Goal: Information Seeking & Learning: Learn about a topic

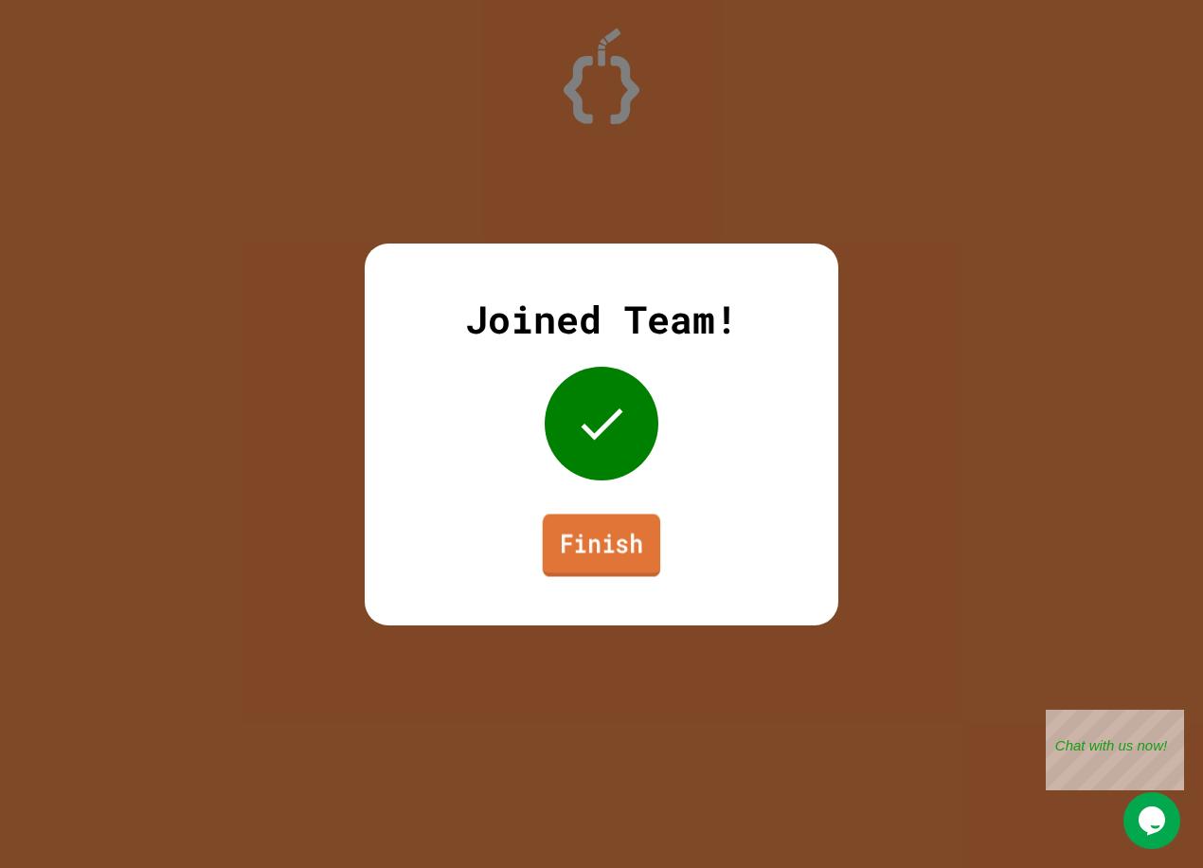
click at [621, 530] on link "Finish" at bounding box center [602, 544] width 118 height 63
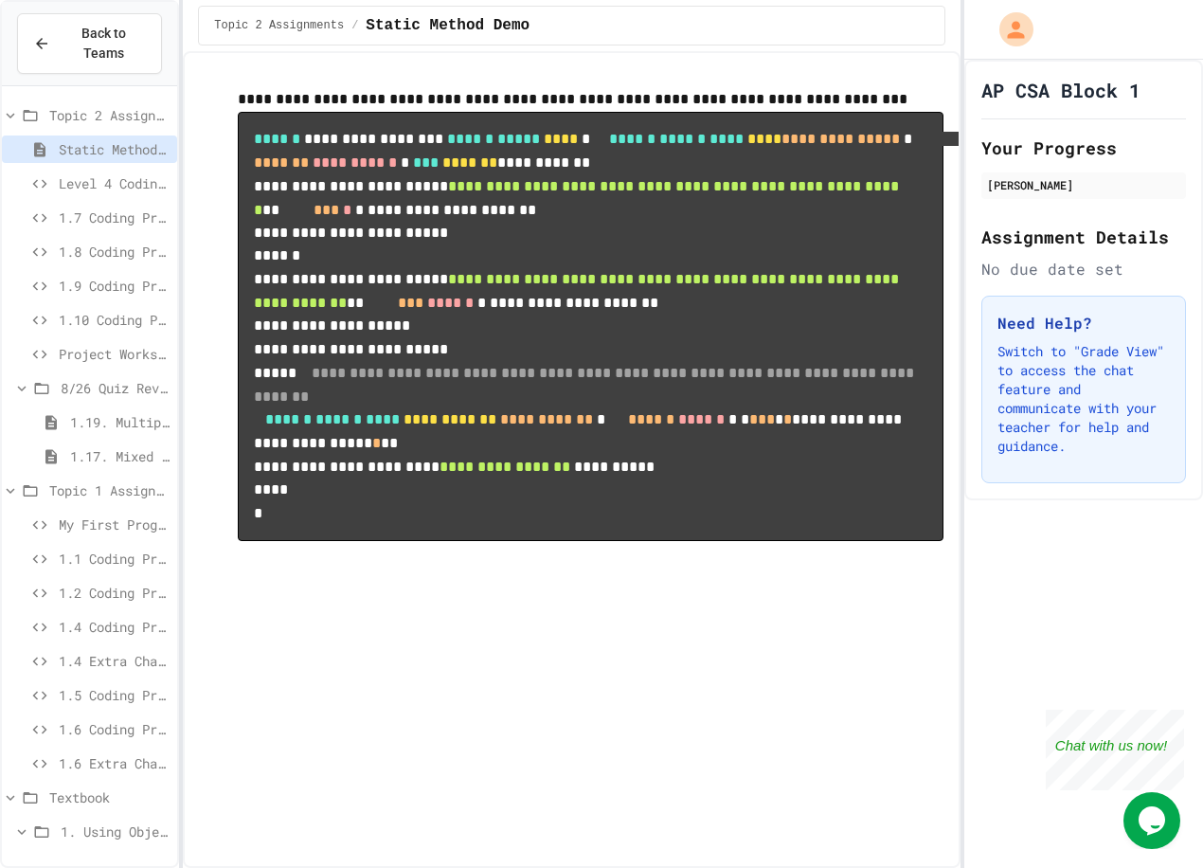
click at [96, 220] on span "1.7 Coding Practice" at bounding box center [114, 217] width 111 height 20
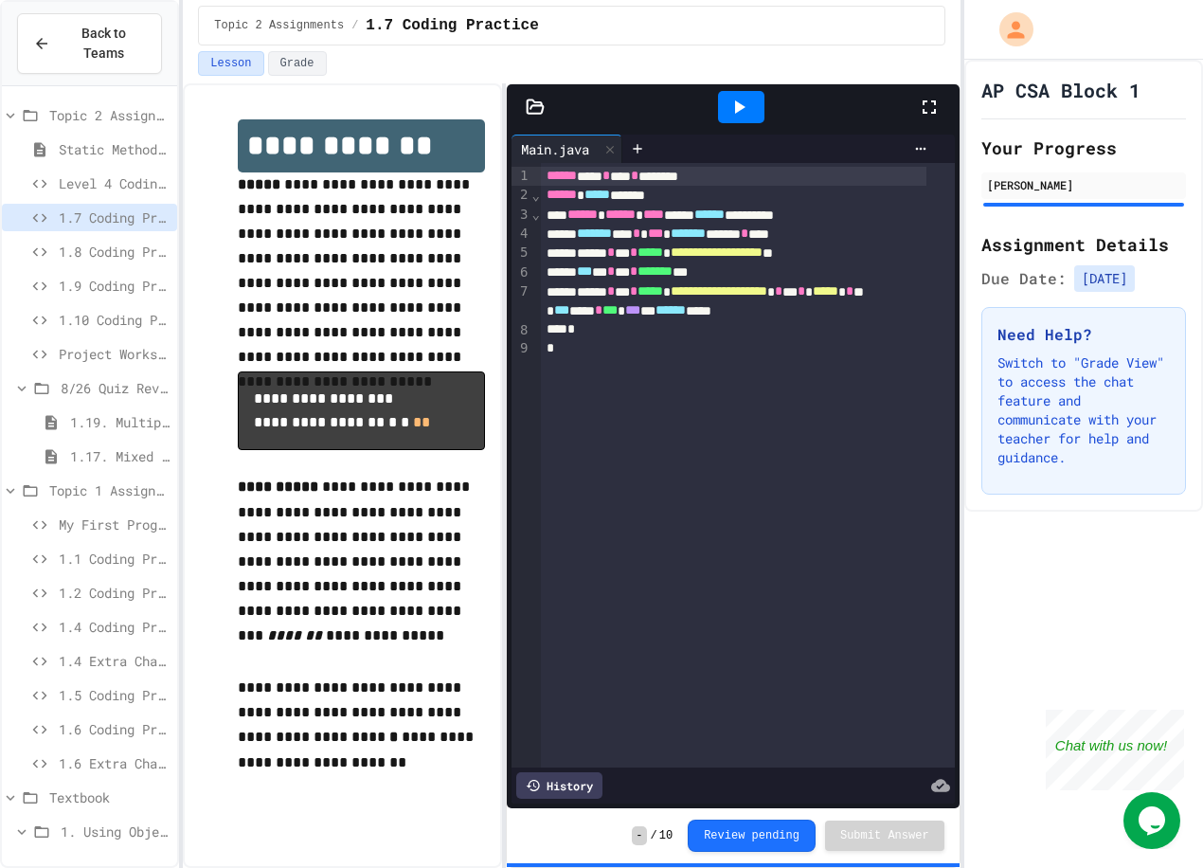
click at [92, 249] on span "1.8 Coding Practice" at bounding box center [114, 252] width 111 height 20
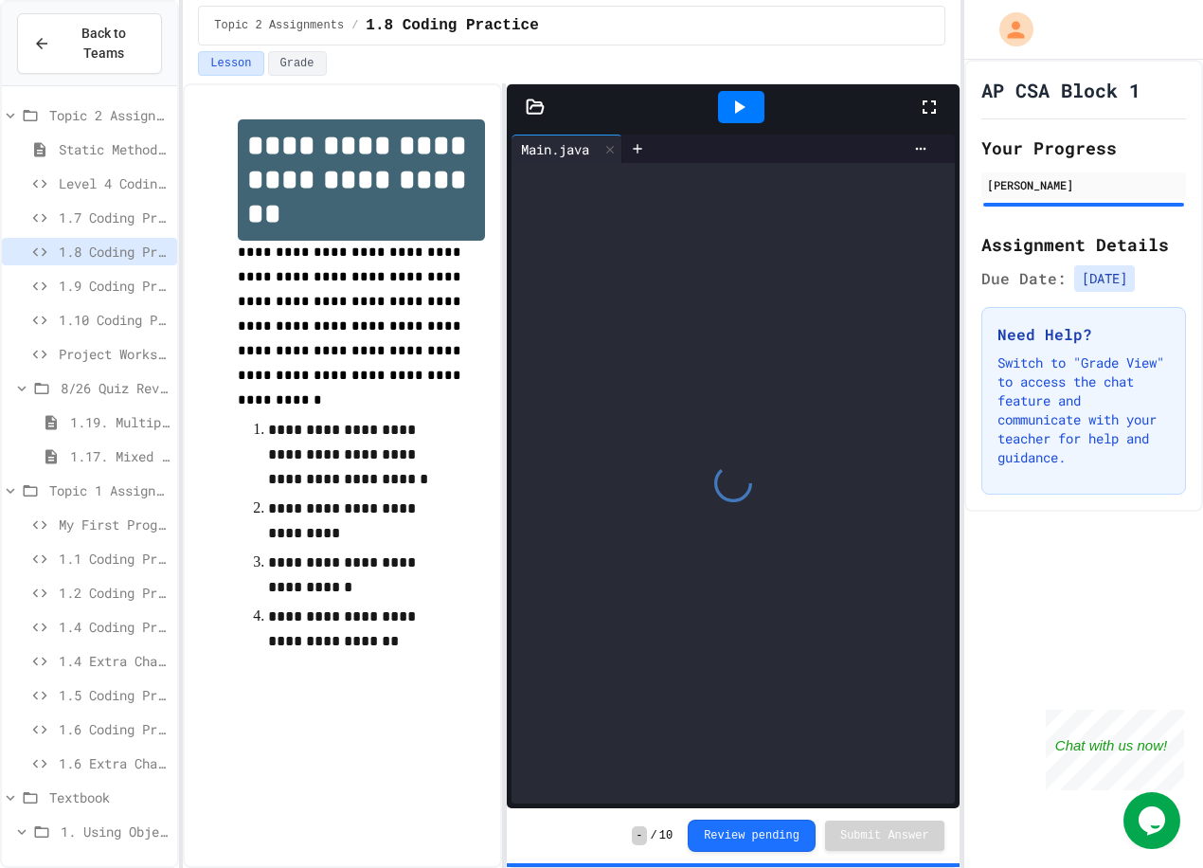
click at [95, 276] on span "1.9 Coding Practice" at bounding box center [114, 286] width 111 height 20
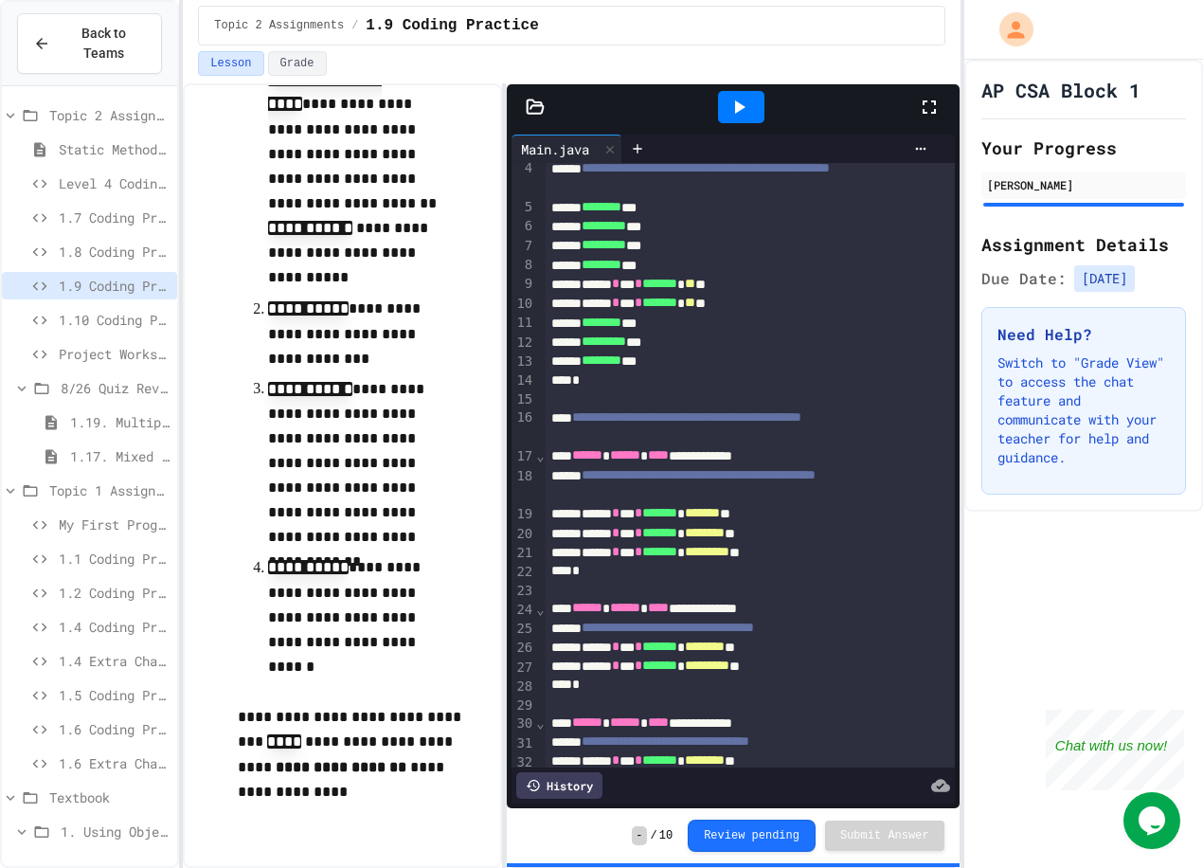
scroll to position [158, 0]
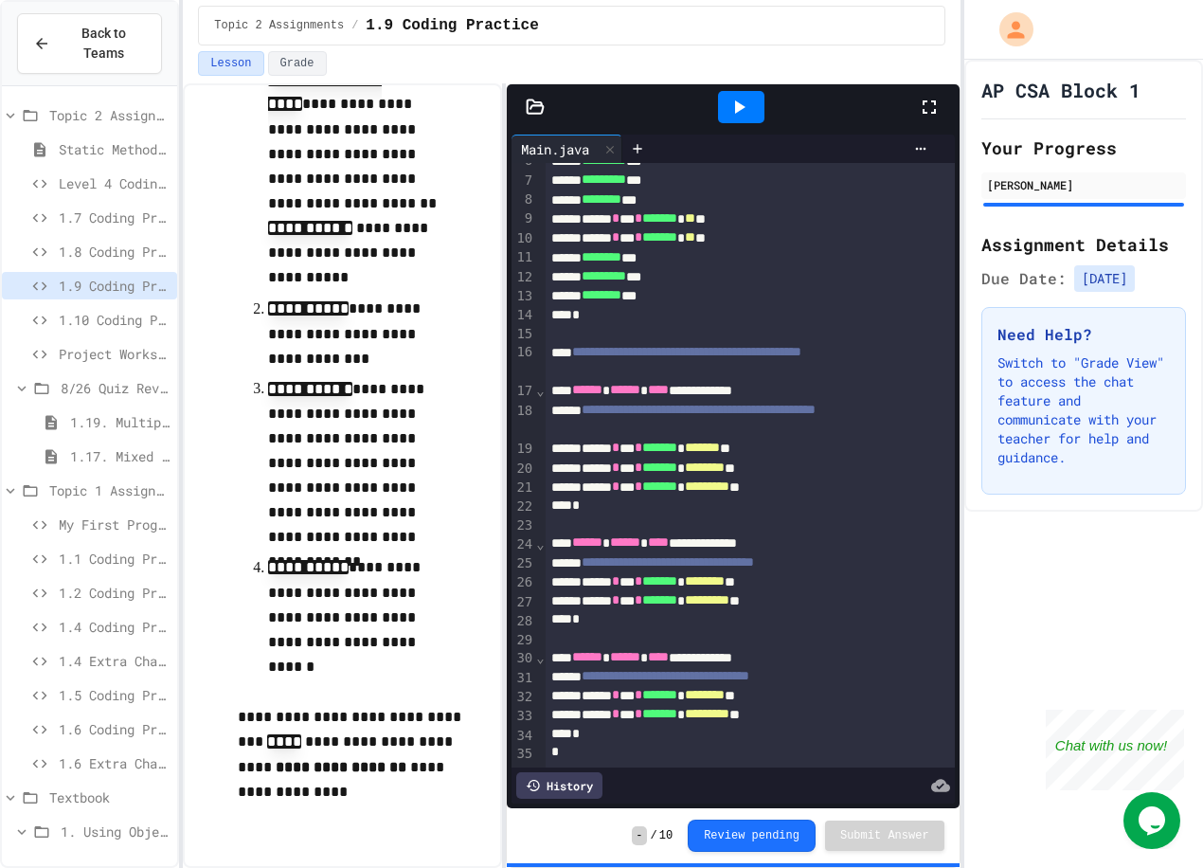
click at [746, 110] on icon at bounding box center [739, 107] width 23 height 23
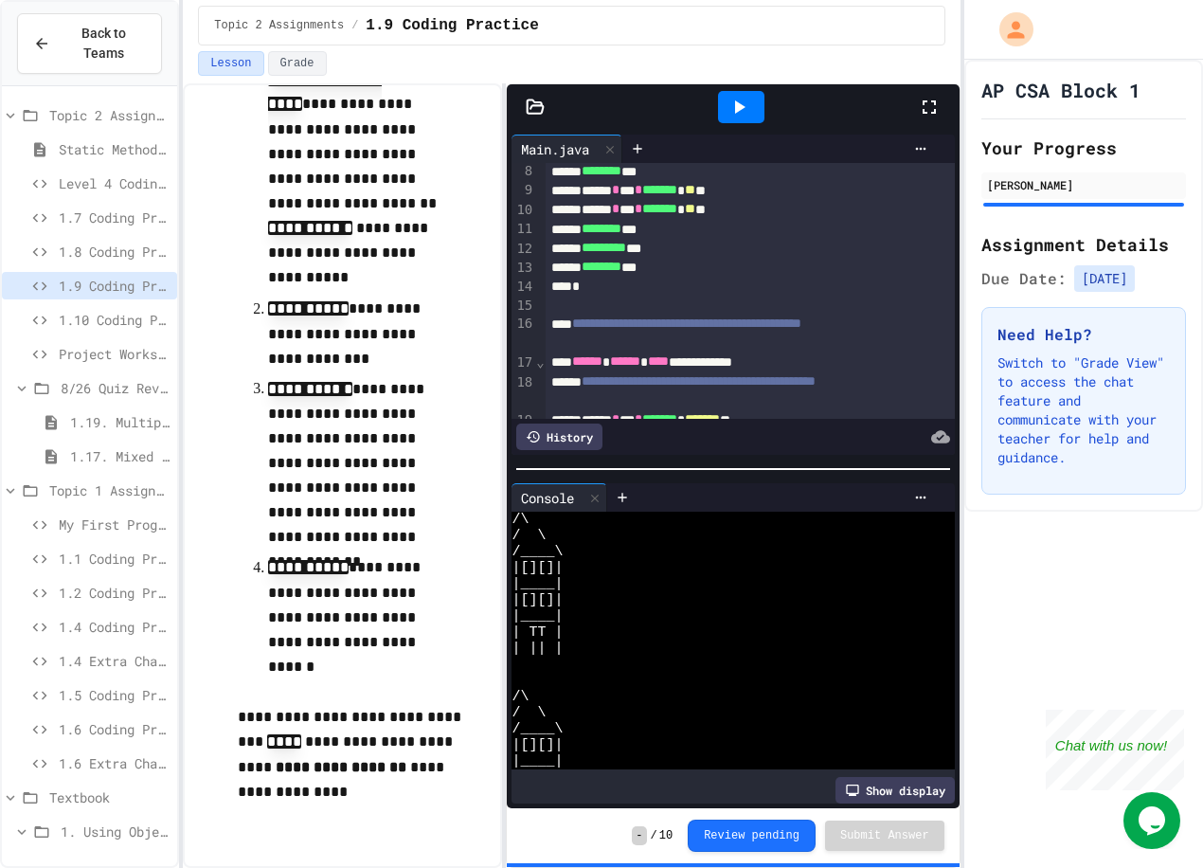
scroll to position [0, 0]
click at [58, 323] on div "1.10 Coding Practice" at bounding box center [89, 319] width 175 height 27
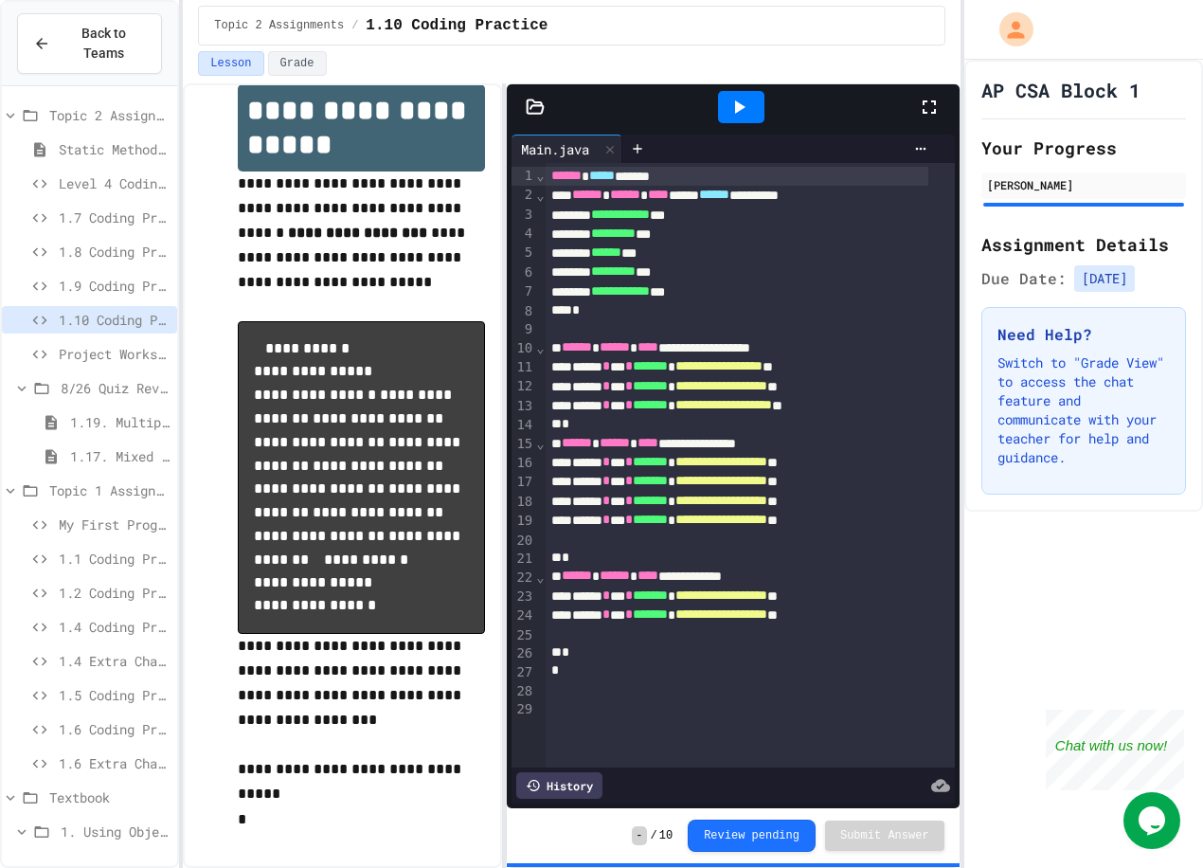
scroll to position [141, 0]
click at [745, 117] on icon at bounding box center [739, 107] width 23 height 23
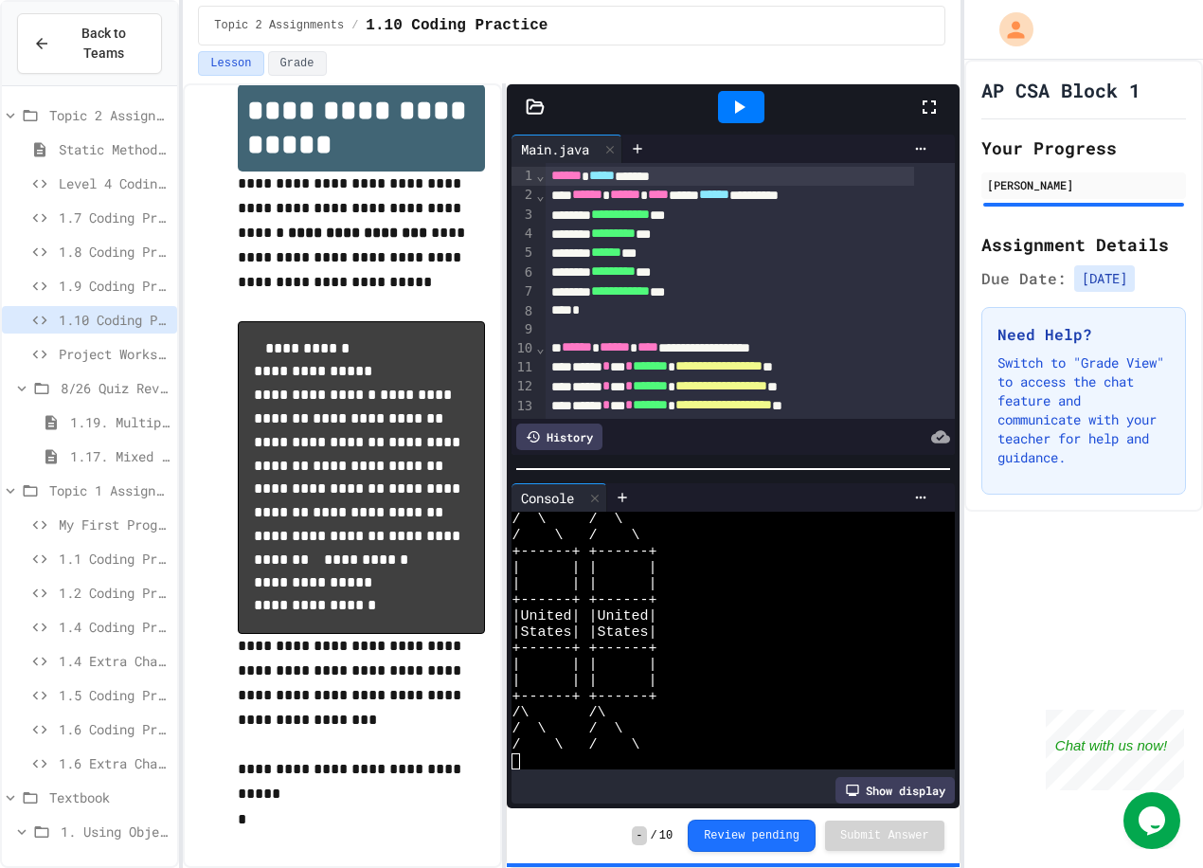
scroll to position [0, 0]
click at [98, 365] on div "Project Workspace" at bounding box center [89, 353] width 175 height 27
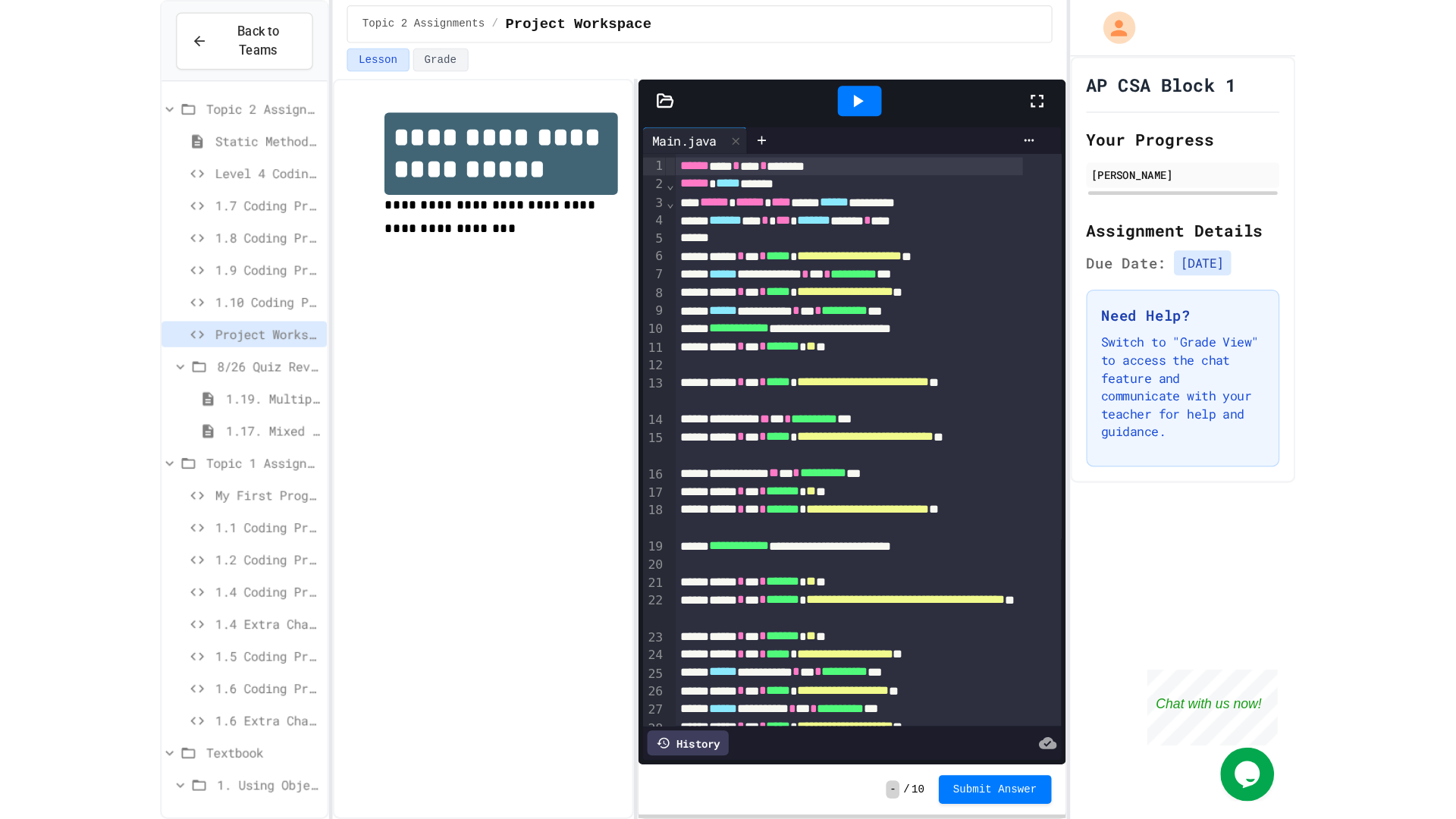
scroll to position [101, 0]
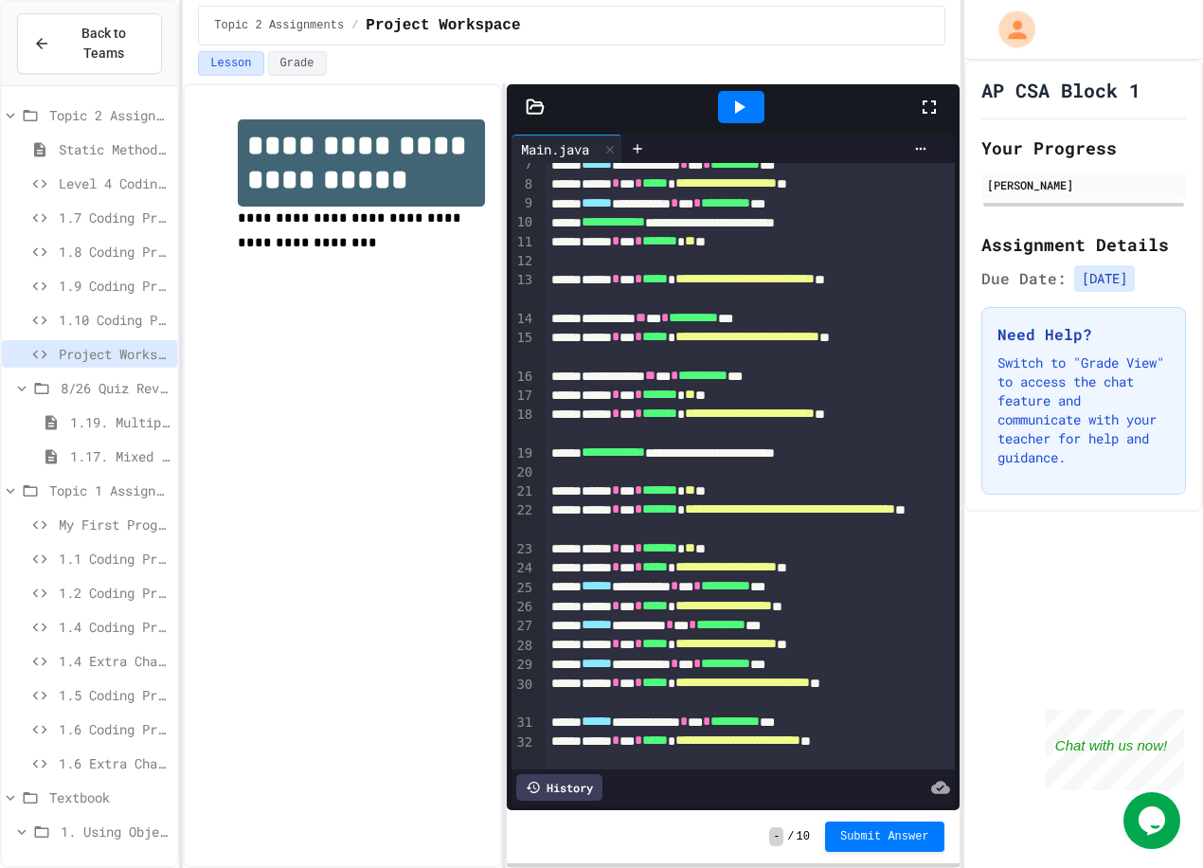
click at [948, 105] on div at bounding box center [939, 106] width 42 height 51
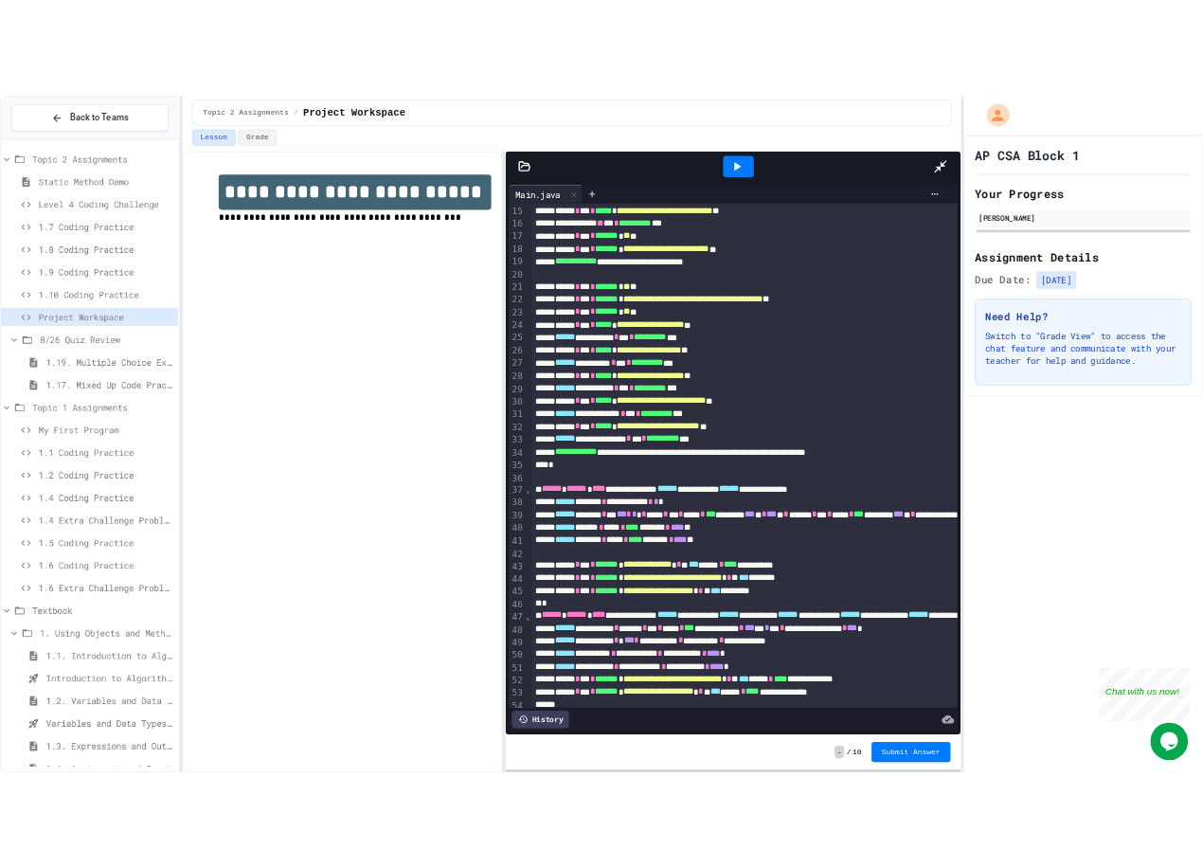
scroll to position [279, 0]
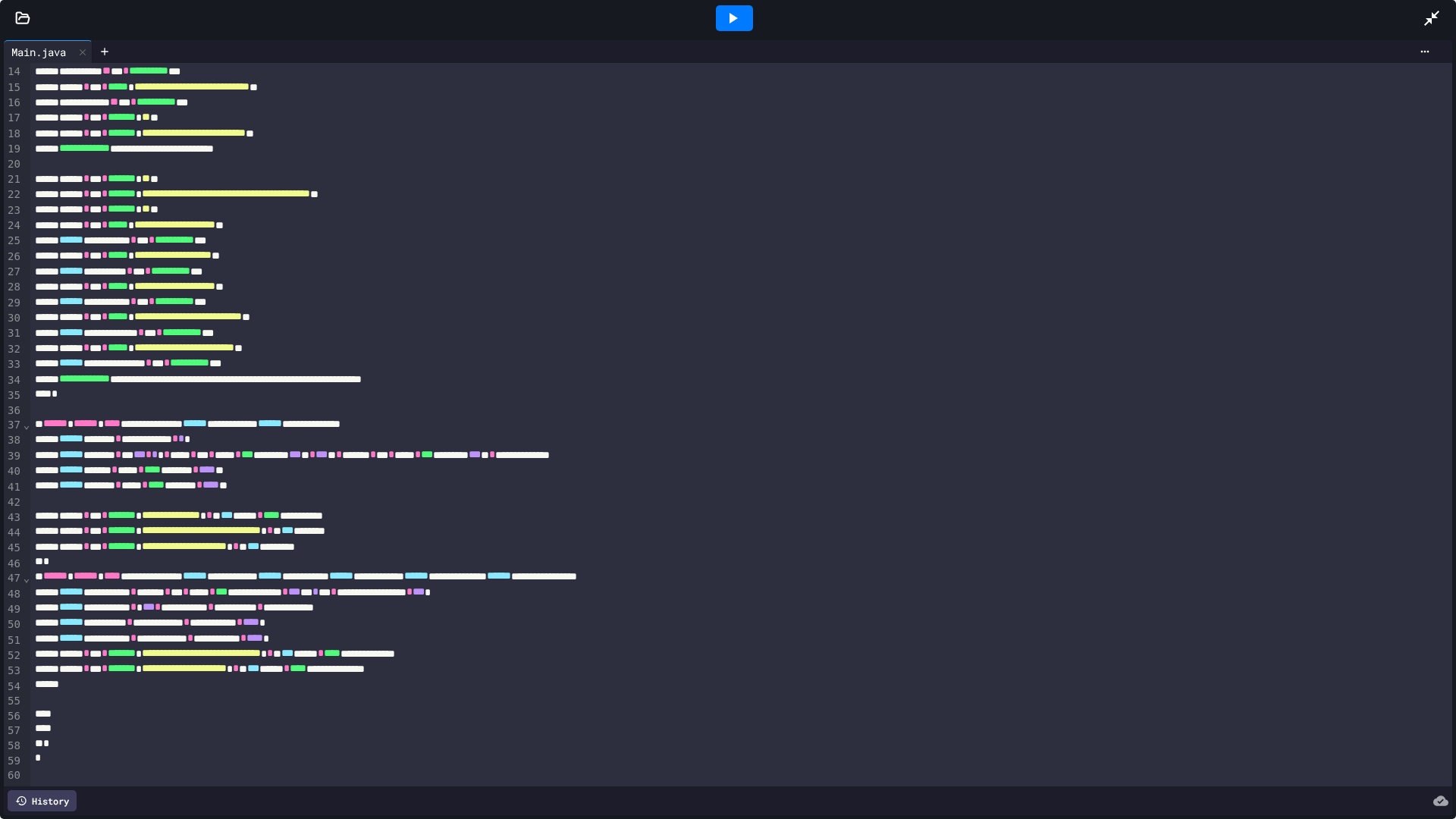
click at [962, 18] on icon at bounding box center [1431, 18] width 18 height 18
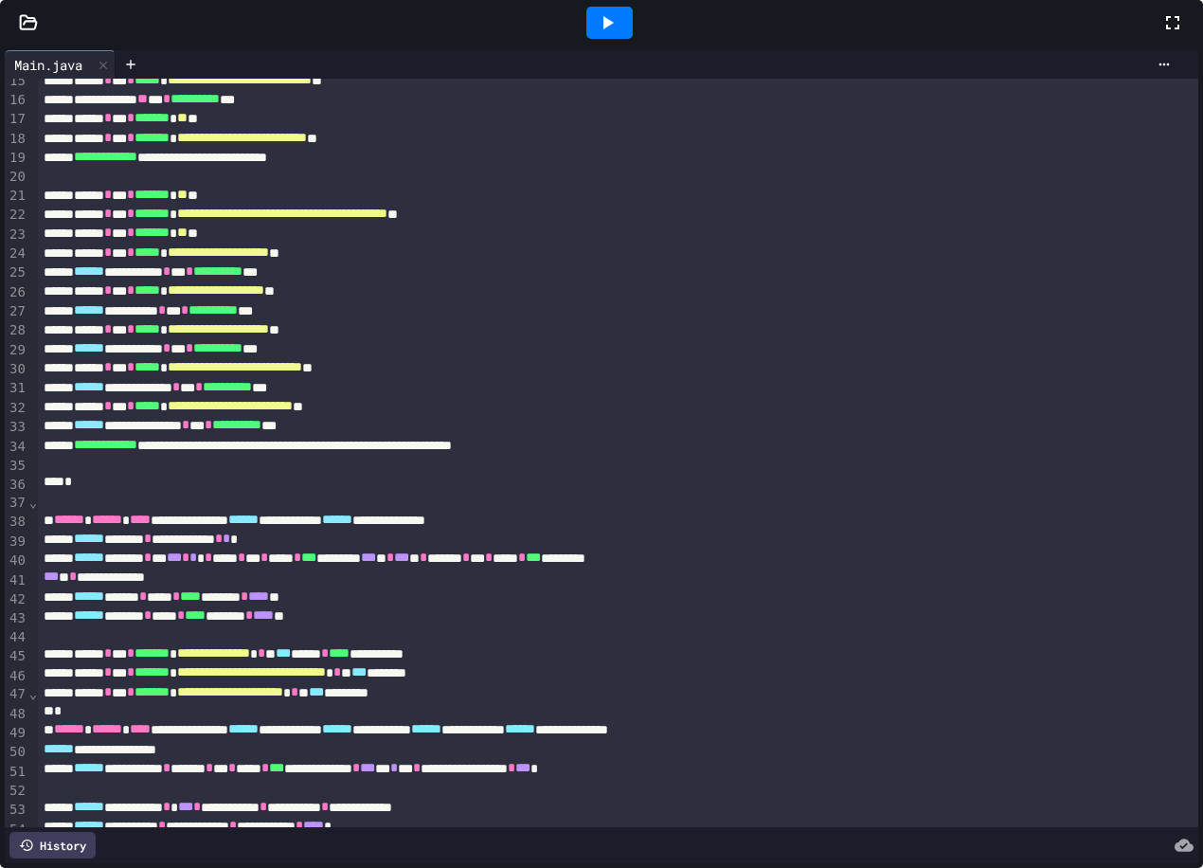
scroll to position [298, 0]
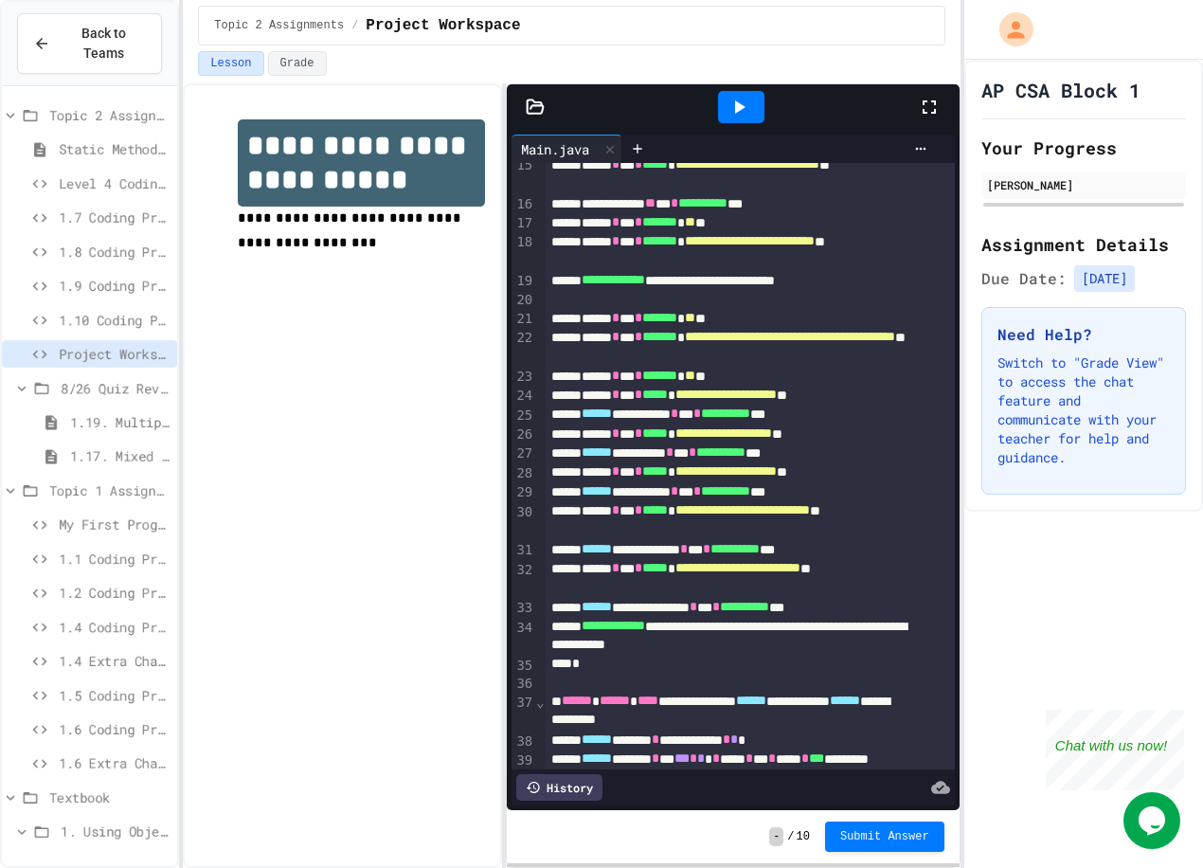
click at [81, 221] on span "1.7 Coding Practice" at bounding box center [114, 217] width 111 height 20
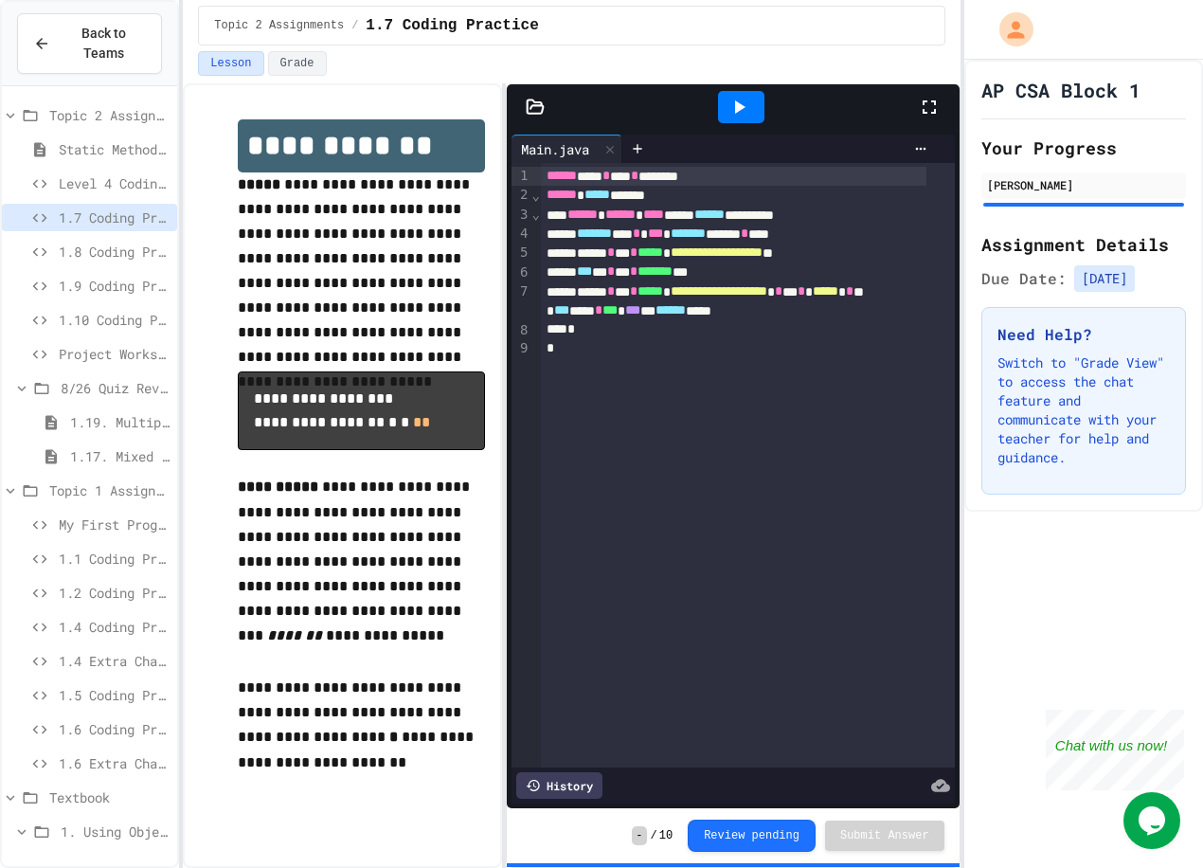
click at [121, 346] on span "Project Workspace" at bounding box center [114, 354] width 111 height 20
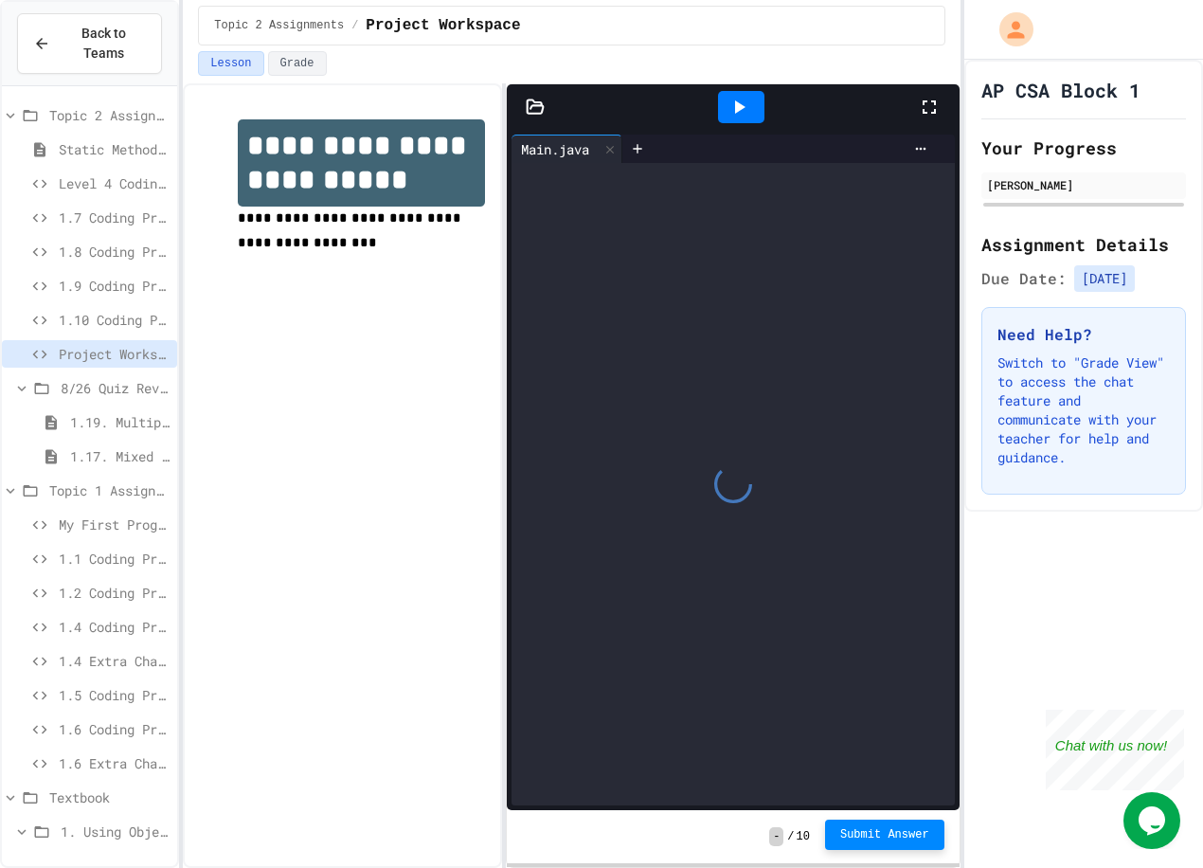
click at [883, 831] on span "Submit Answer" at bounding box center [884, 834] width 89 height 15
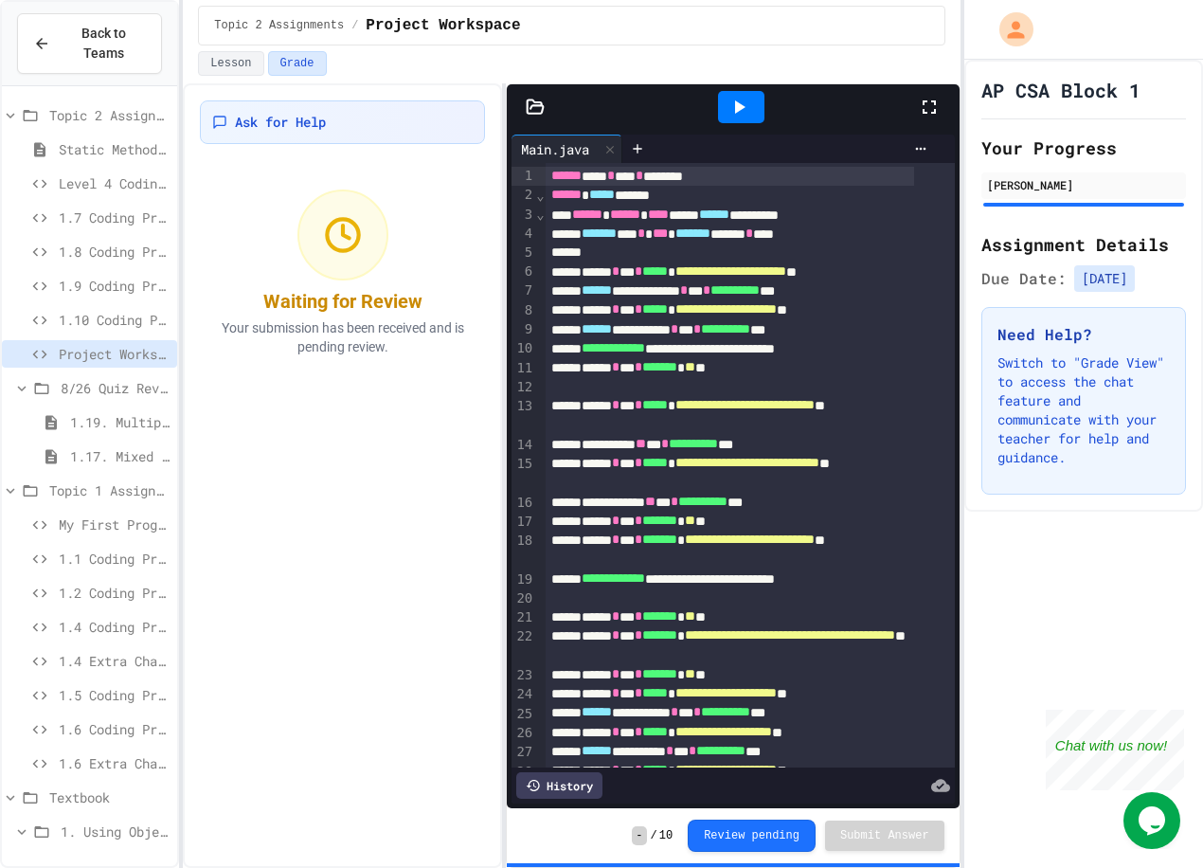
click at [796, 652] on div "**********" at bounding box center [730, 645] width 369 height 39
